Goal: Task Accomplishment & Management: Manage account settings

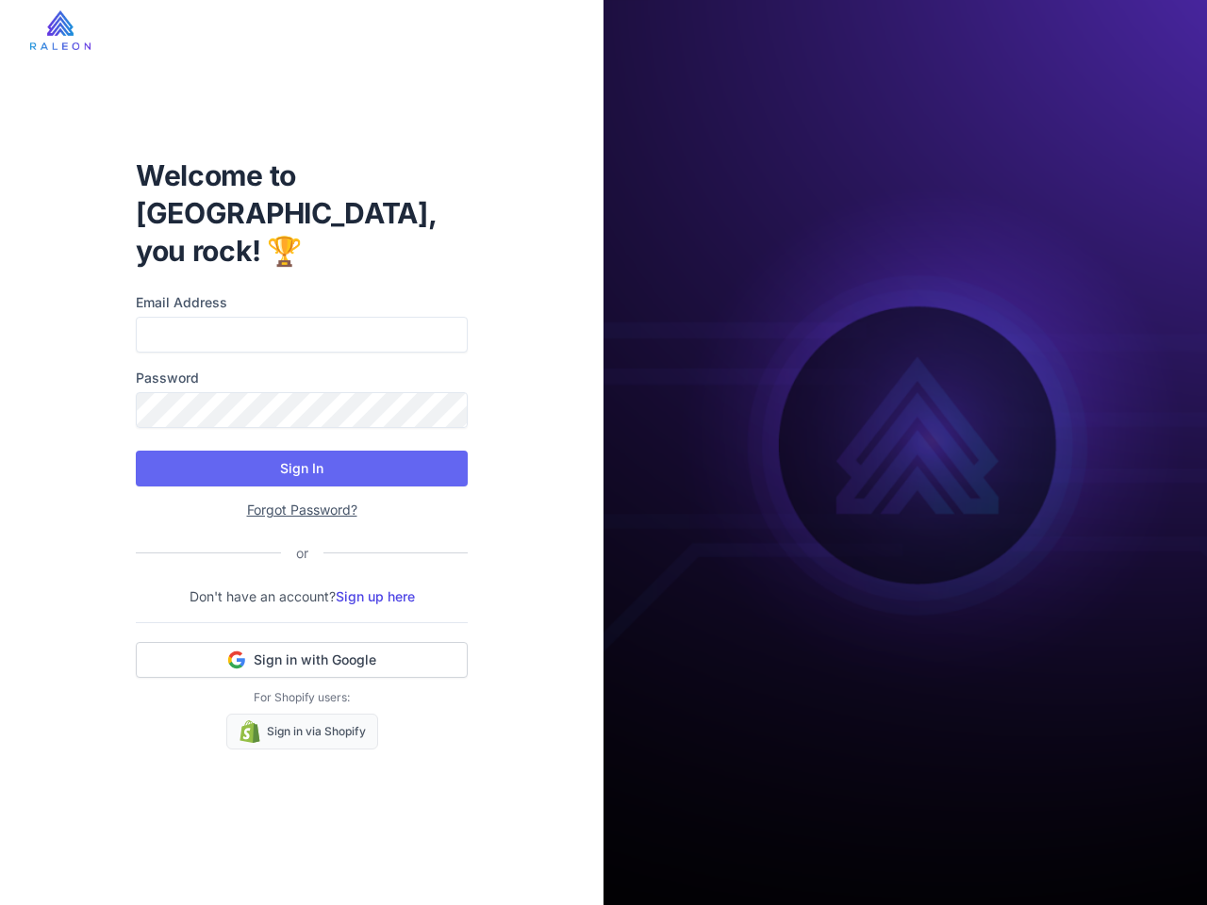
click at [302, 451] on button "Sign In" at bounding box center [302, 469] width 332 height 36
